Goal: Task Accomplishment & Management: Use online tool/utility

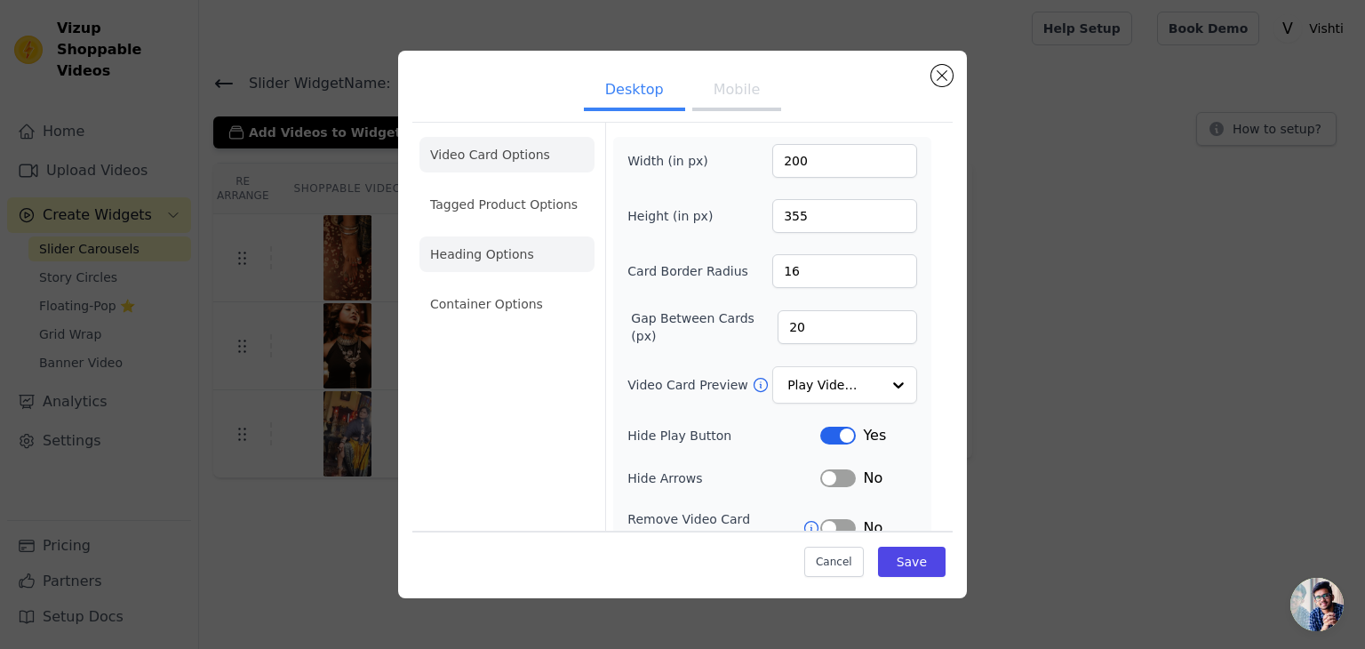
click at [501, 267] on li "Heading Options" at bounding box center [506, 254] width 175 height 36
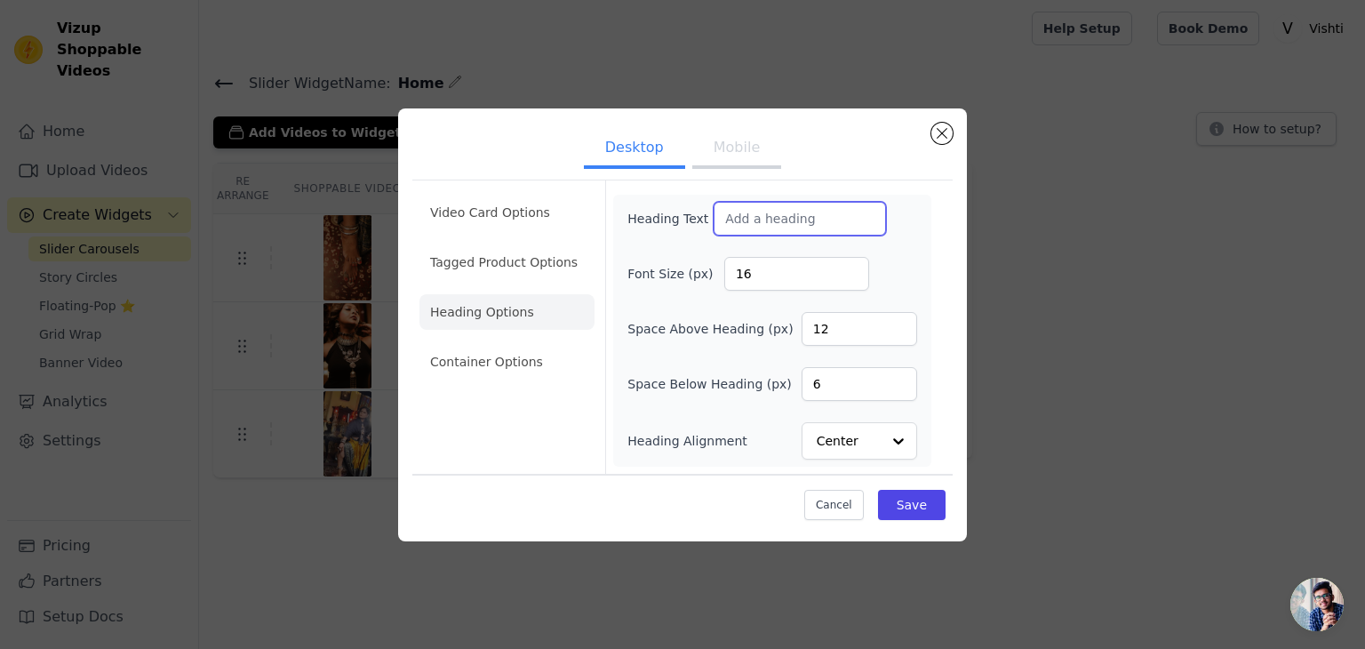
click at [777, 214] on input "Heading Text" at bounding box center [799, 219] width 172 height 34
click at [731, 147] on button "Mobile" at bounding box center [736, 149] width 89 height 39
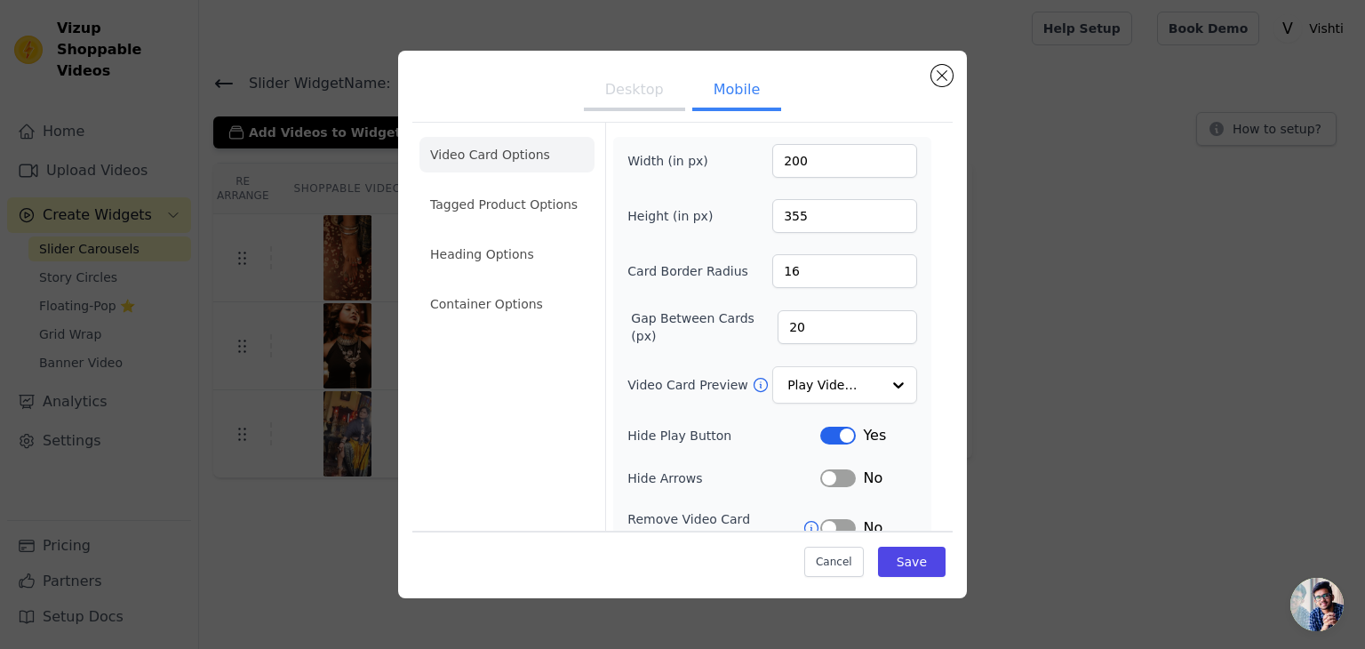
scroll to position [89, 0]
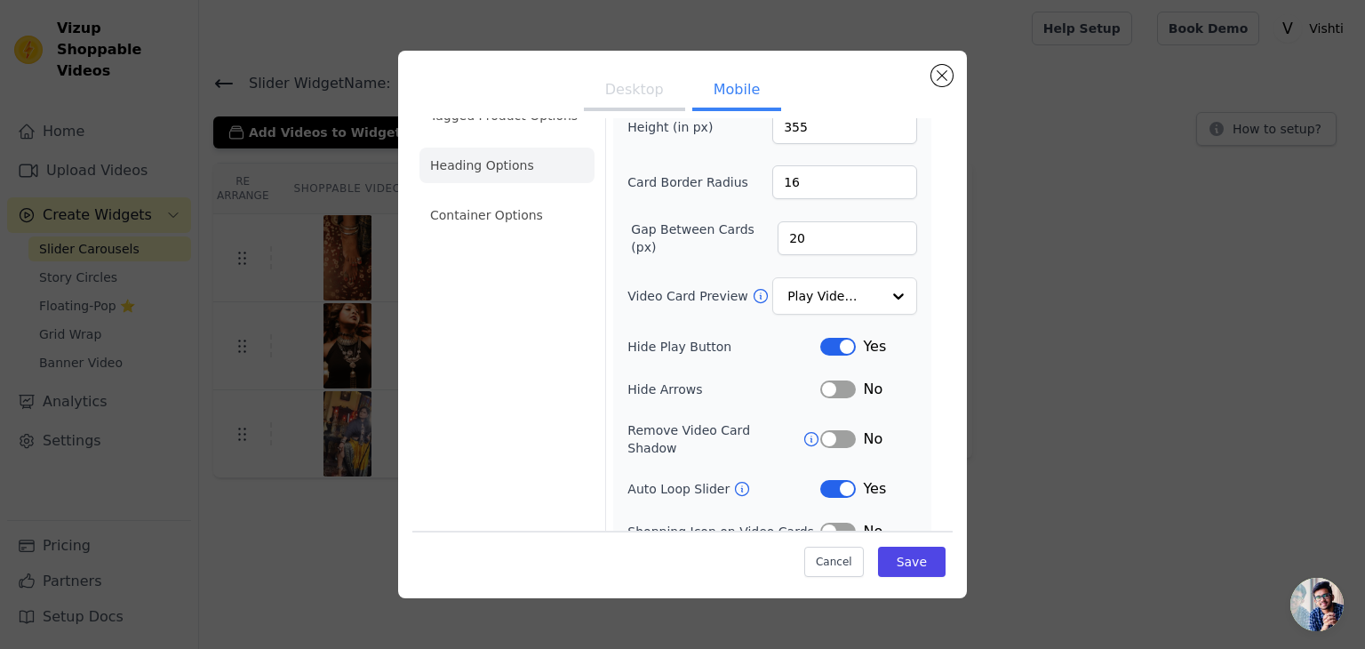
click at [514, 164] on li "Heading Options" at bounding box center [506, 165] width 175 height 36
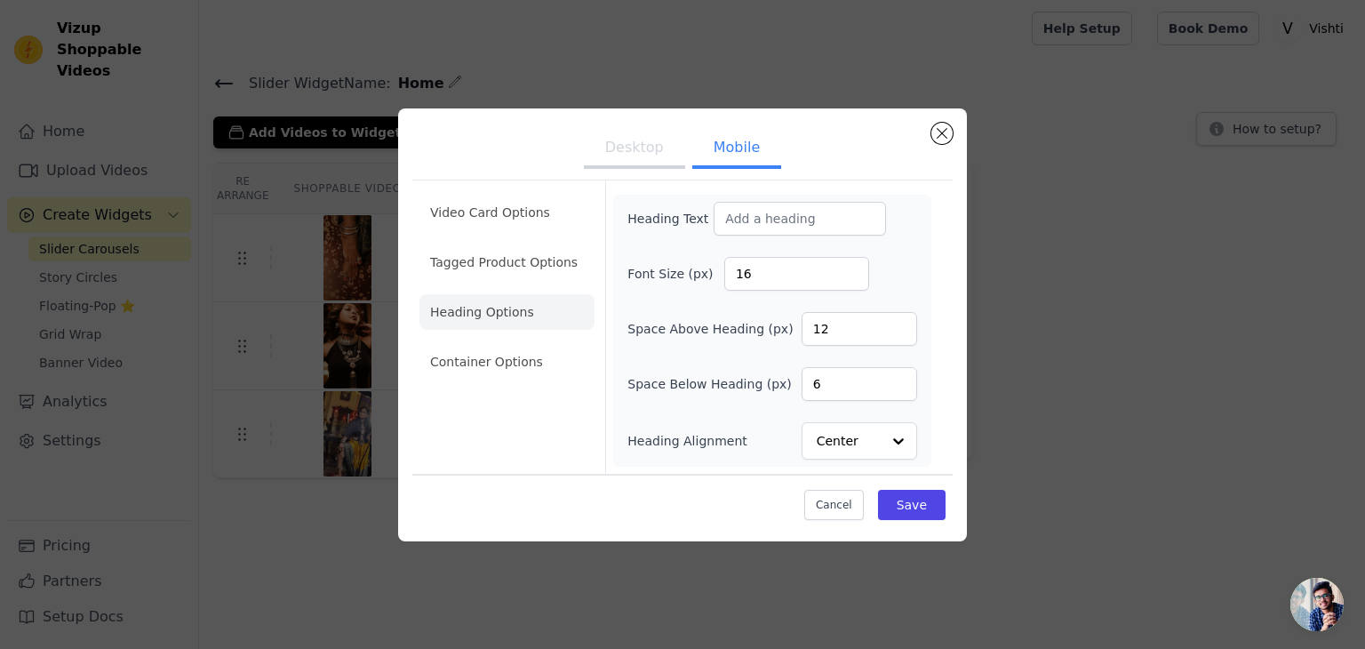
scroll to position [0, 0]
drag, startPoint x: 757, startPoint y: 222, endPoint x: 729, endPoint y: 208, distance: 31.8
click at [757, 222] on input "Heading Text" at bounding box center [799, 219] width 172 height 34
click at [658, 160] on button "Desktop" at bounding box center [634, 149] width 101 height 39
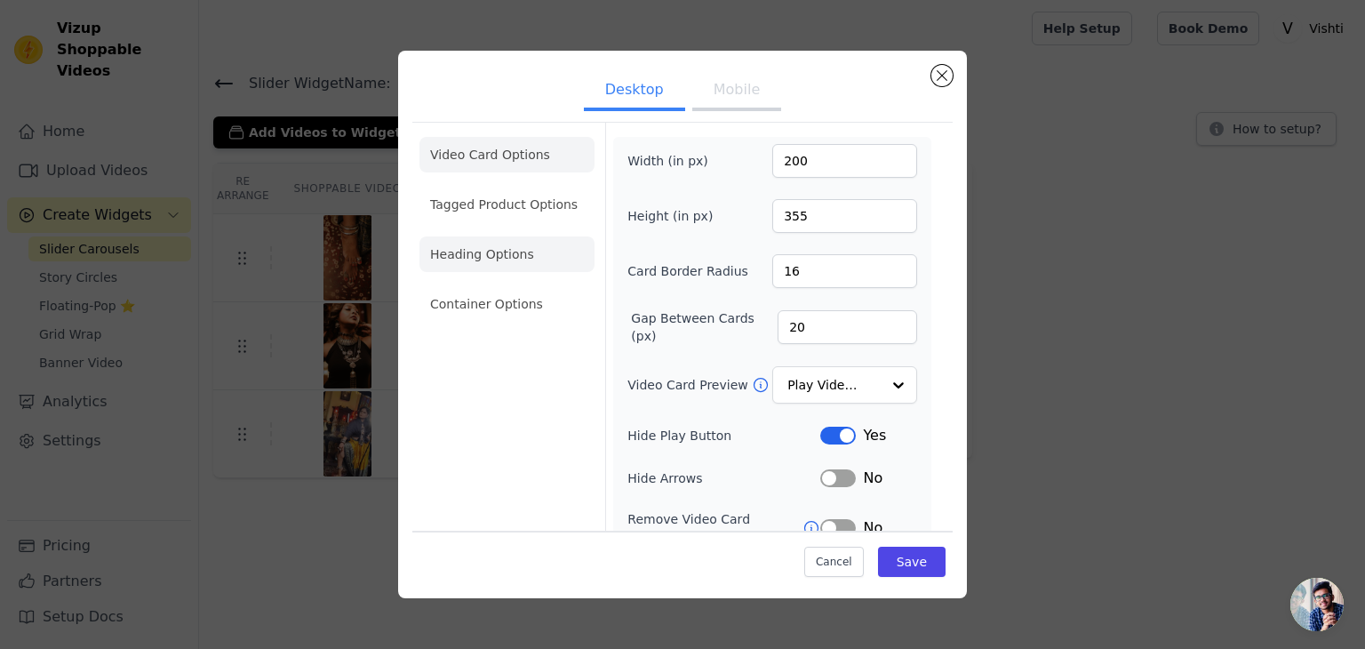
click at [521, 250] on li "Heading Options" at bounding box center [506, 254] width 175 height 36
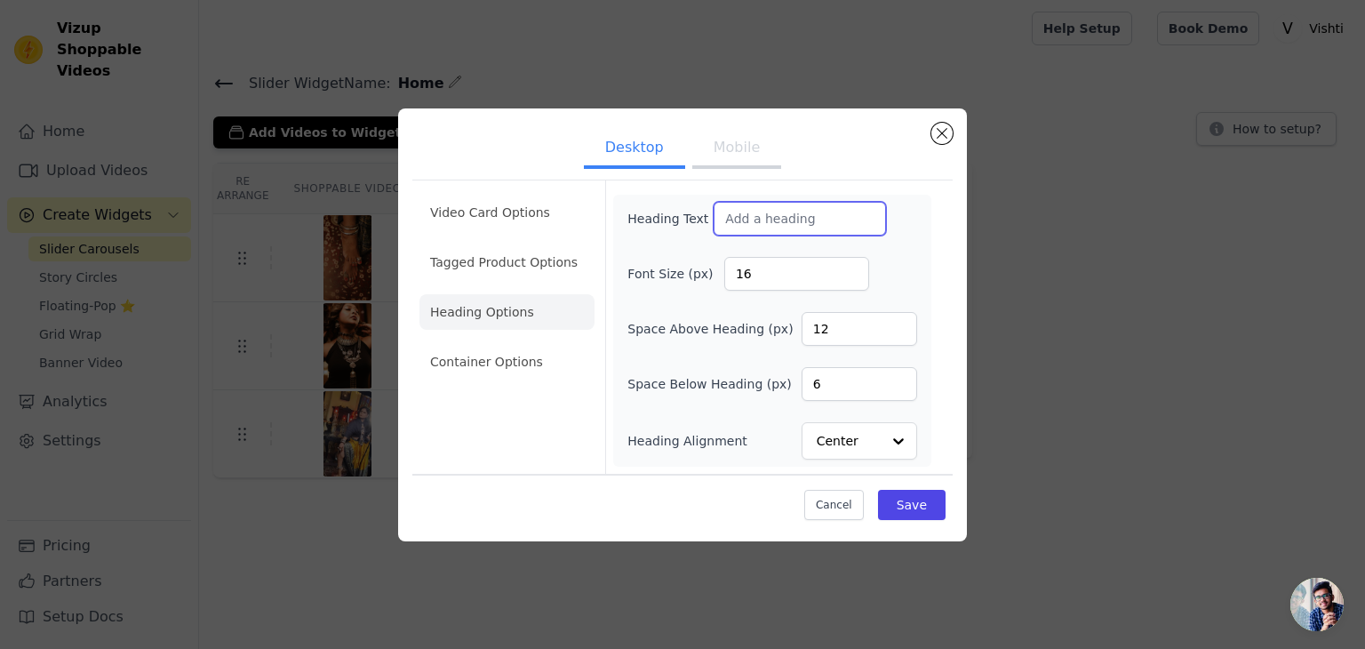
click at [802, 224] on input "Heading Text" at bounding box center [799, 219] width 172 height 34
click at [948, 136] on button "Close modal" at bounding box center [941, 133] width 21 height 21
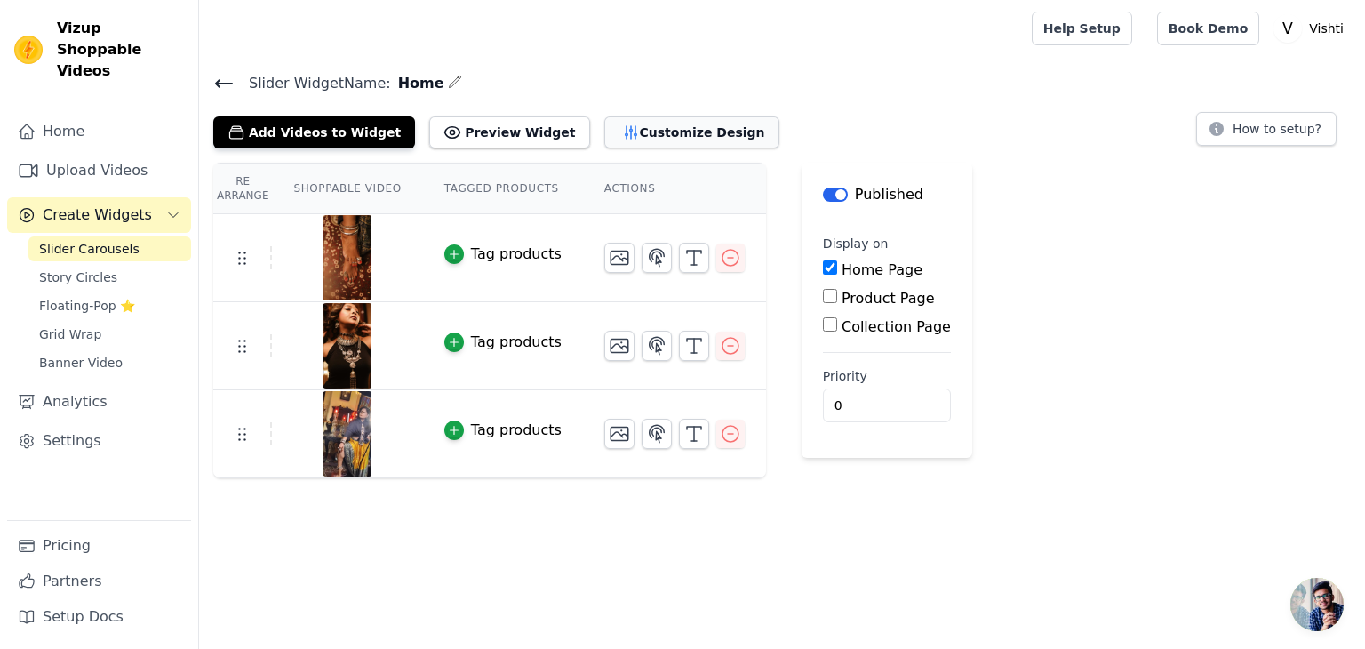
click at [615, 130] on button "Customize Design" at bounding box center [691, 132] width 175 height 32
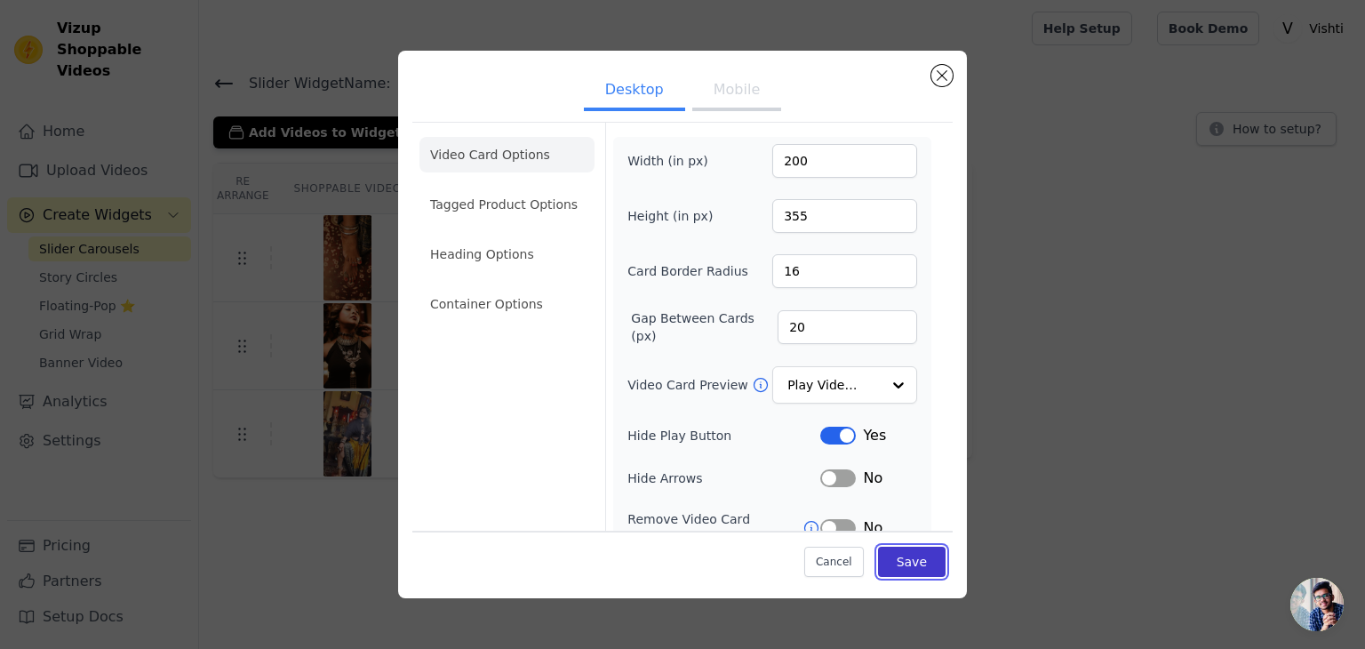
click at [889, 566] on button "Save" at bounding box center [912, 561] width 68 height 30
